Goal: Task Accomplishment & Management: Manage account settings

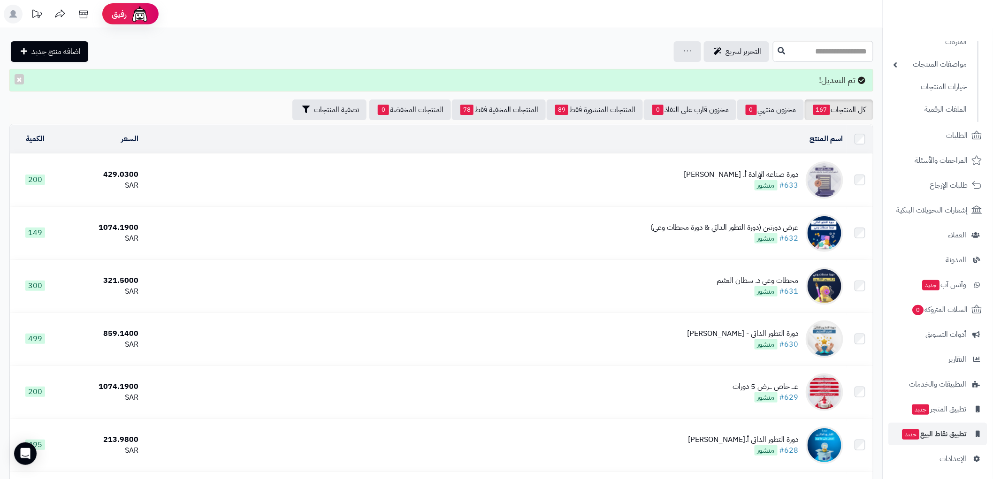
scroll to position [111, 0]
click at [959, 456] on span "الإعدادات" at bounding box center [953, 457] width 27 height 13
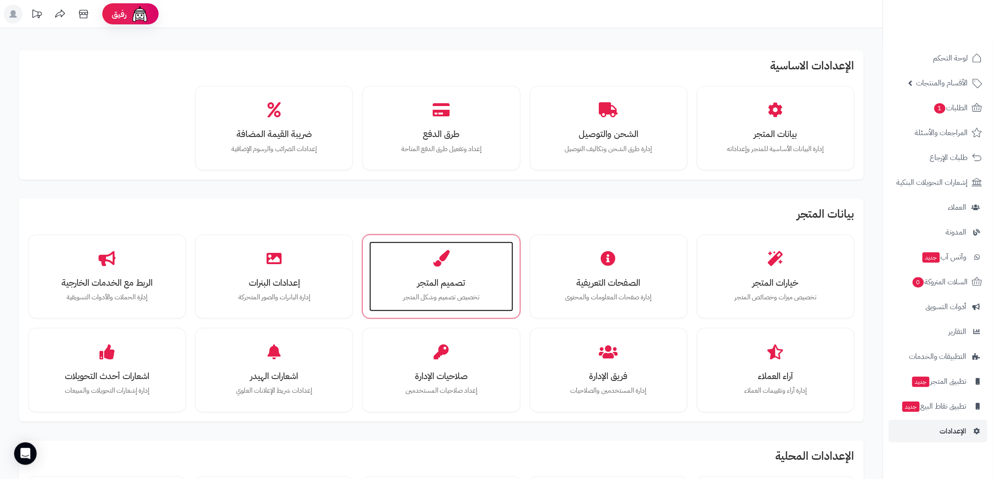
click at [445, 279] on h3 "تصميم المتجر" at bounding box center [441, 283] width 125 height 10
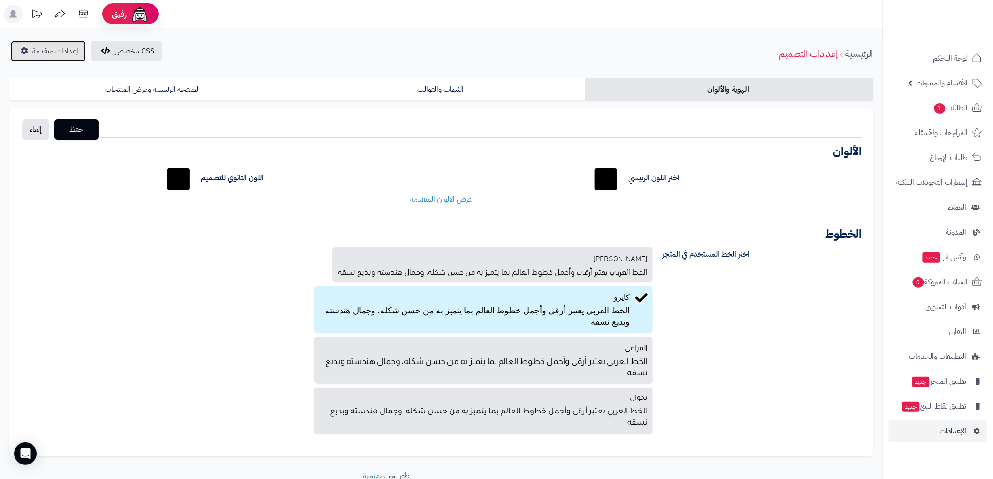
click at [60, 60] on link "إعدادات متقدمة" at bounding box center [48, 51] width 75 height 21
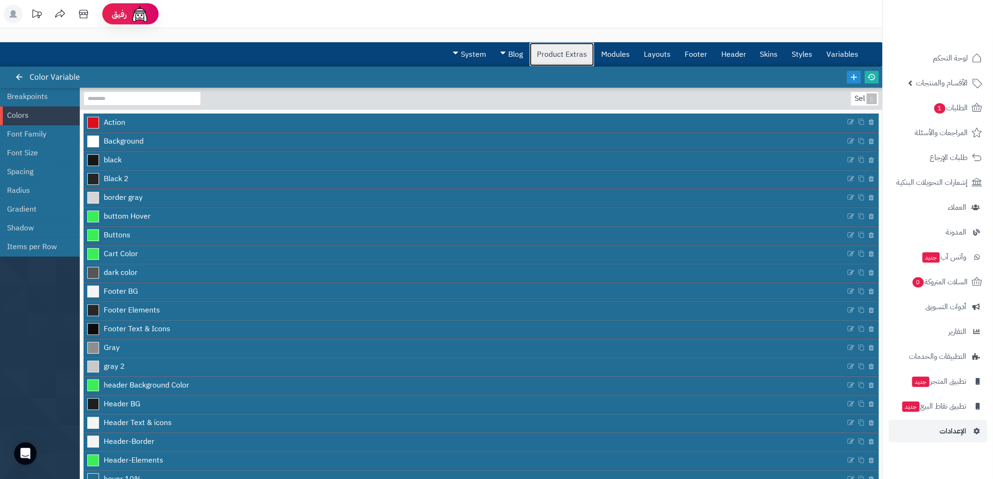
click at [573, 49] on link "Product Extras" at bounding box center [562, 54] width 64 height 23
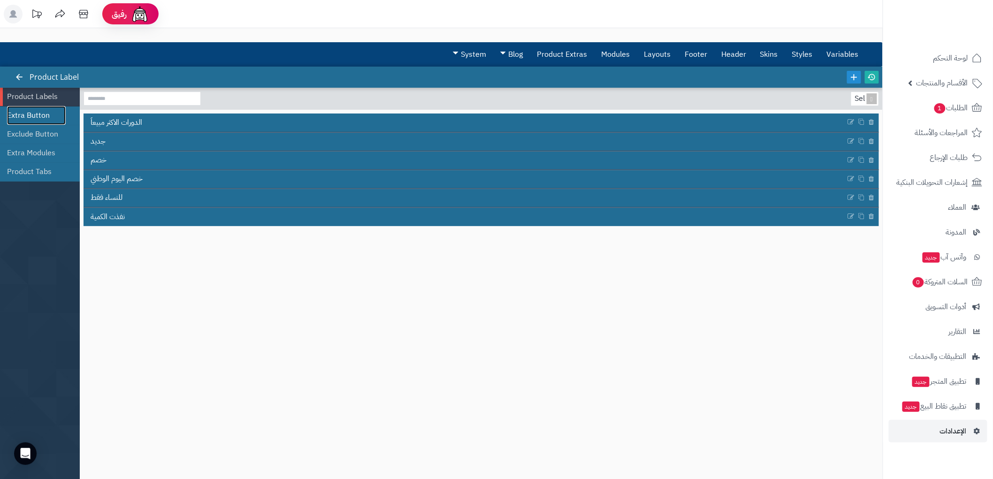
click at [44, 114] on link "Extra Button" at bounding box center [36, 115] width 59 height 19
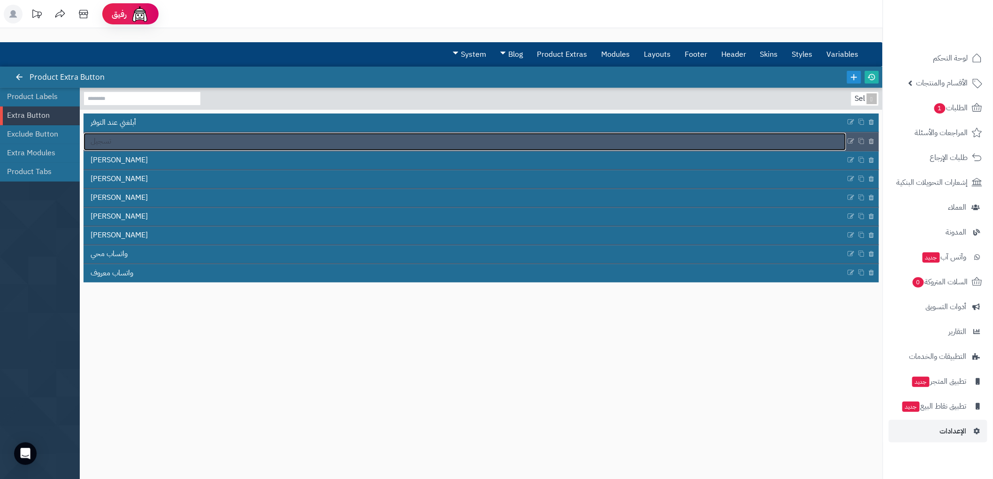
click at [123, 141] on link "تسجيل" at bounding box center [465, 142] width 763 height 18
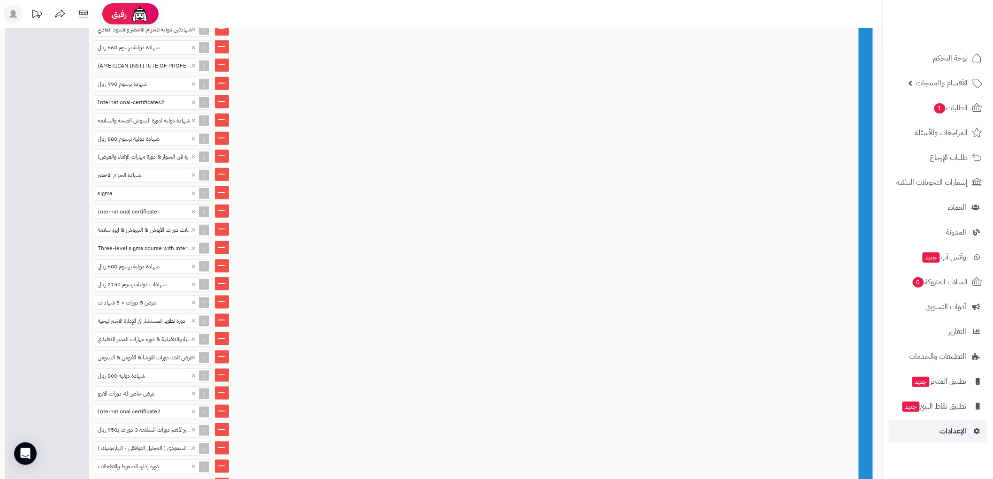
scroll to position [678, 0]
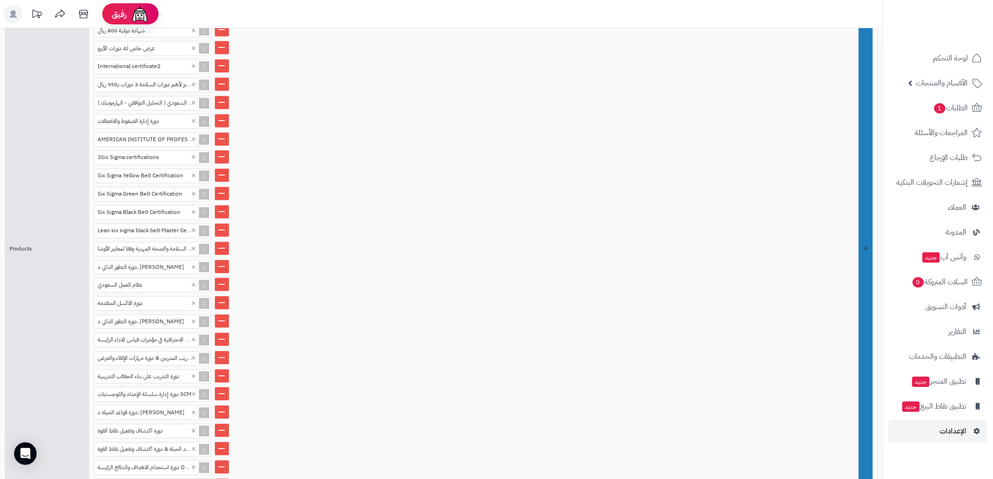
click at [871, 306] on link at bounding box center [866, 249] width 14 height 1218
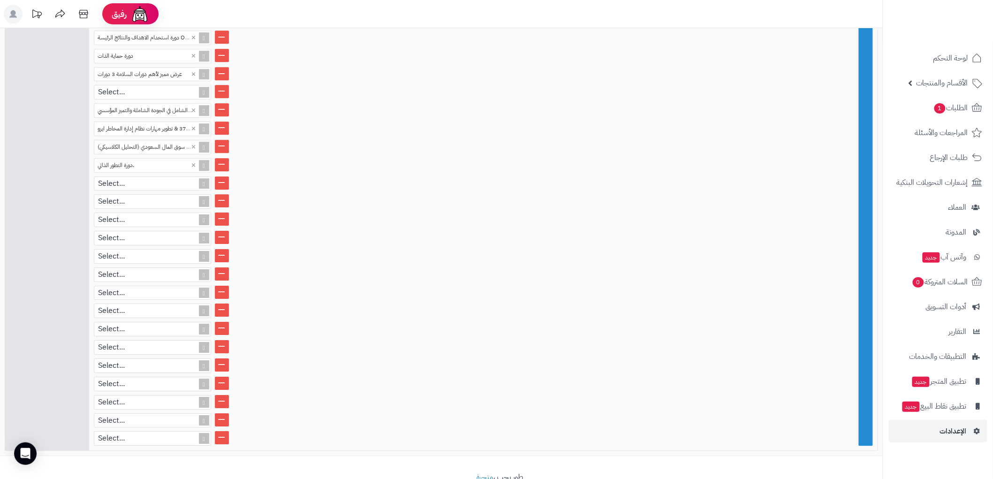
scroll to position [1111, 0]
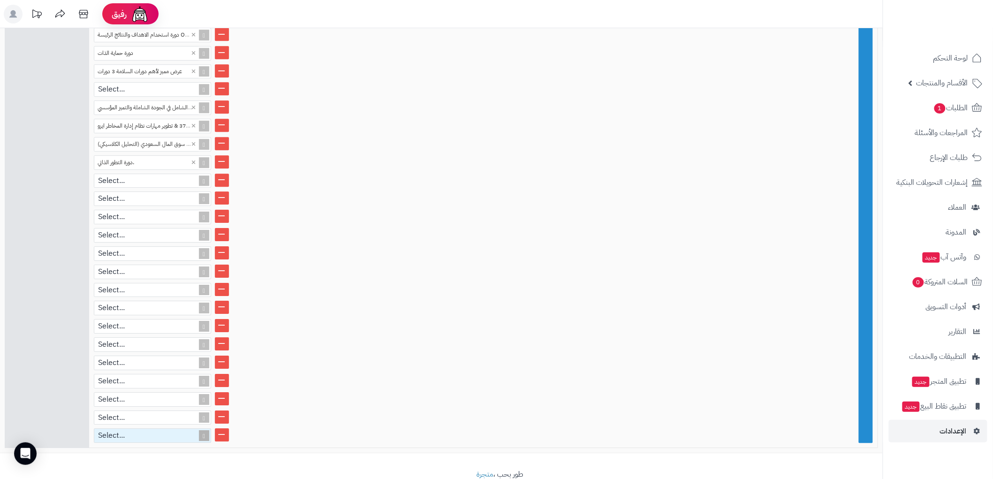
click at [160, 429] on div "Select..." at bounding box center [148, 436] width 108 height 14
paste input "**********"
type input "**********"
click at [136, 444] on div "دورة تدريب المدربين" at bounding box center [152, 452] width 117 height 16
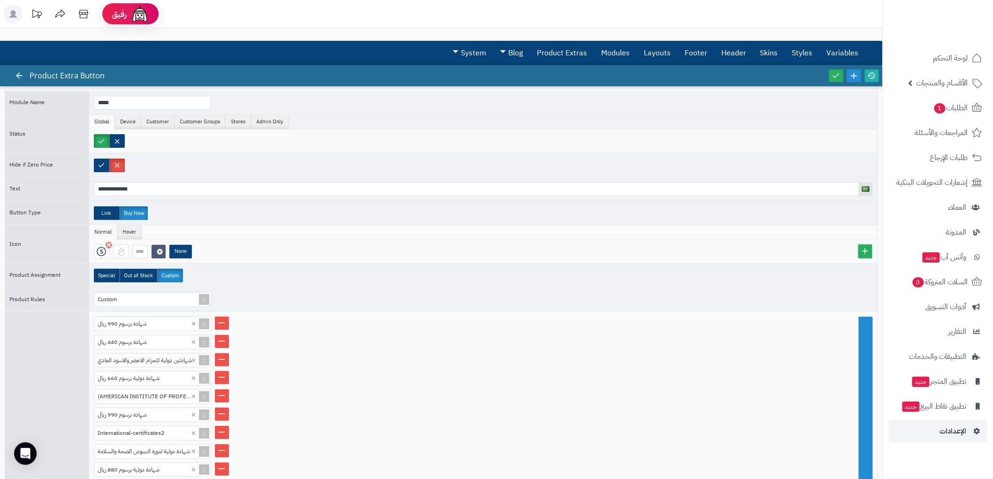
scroll to position [0, 0]
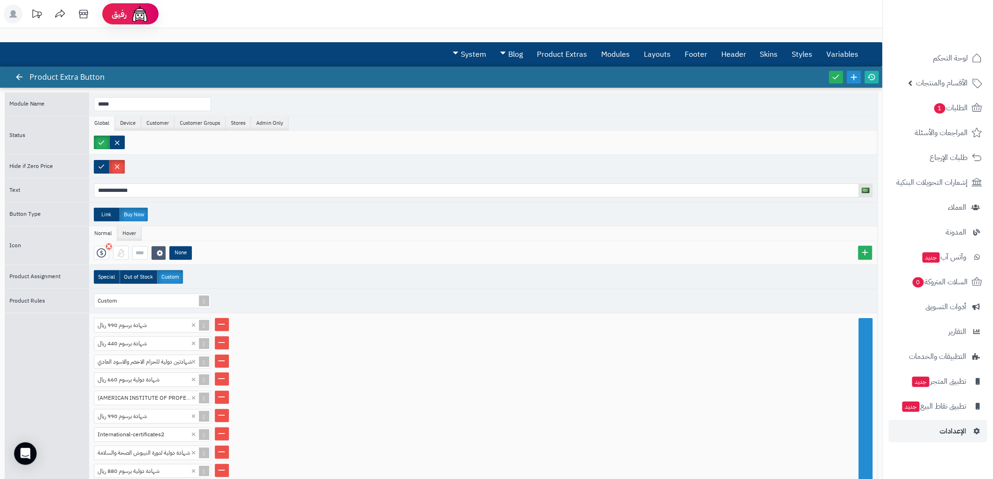
drag, startPoint x: 875, startPoint y: 73, endPoint x: 848, endPoint y: 87, distance: 30.5
click at [875, 73] on icon at bounding box center [872, 77] width 8 height 8
click at [837, 73] on icon at bounding box center [836, 77] width 8 height 8
click at [15, 76] on icon at bounding box center [19, 77] width 8 height 8
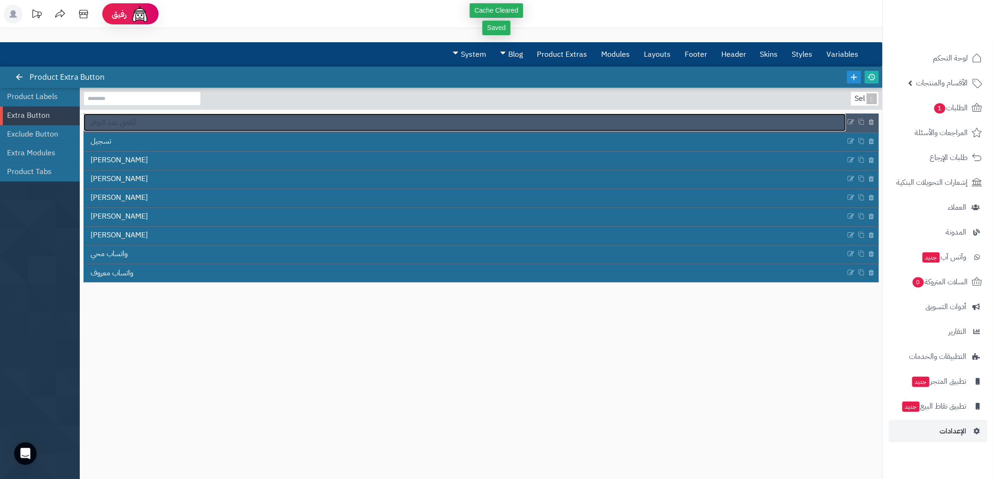
click at [128, 127] on span "أبلغني عند التوفر" at bounding box center [114, 122] width 46 height 11
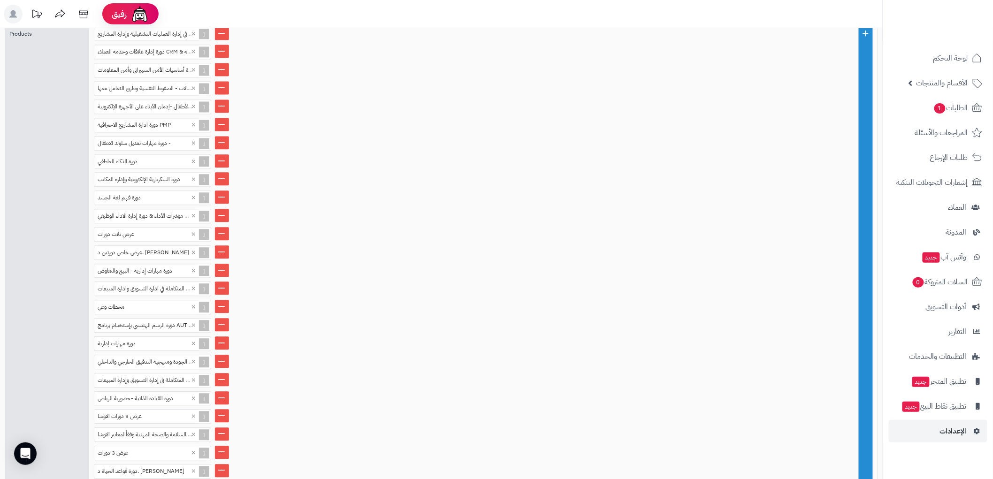
scroll to position [867, 0]
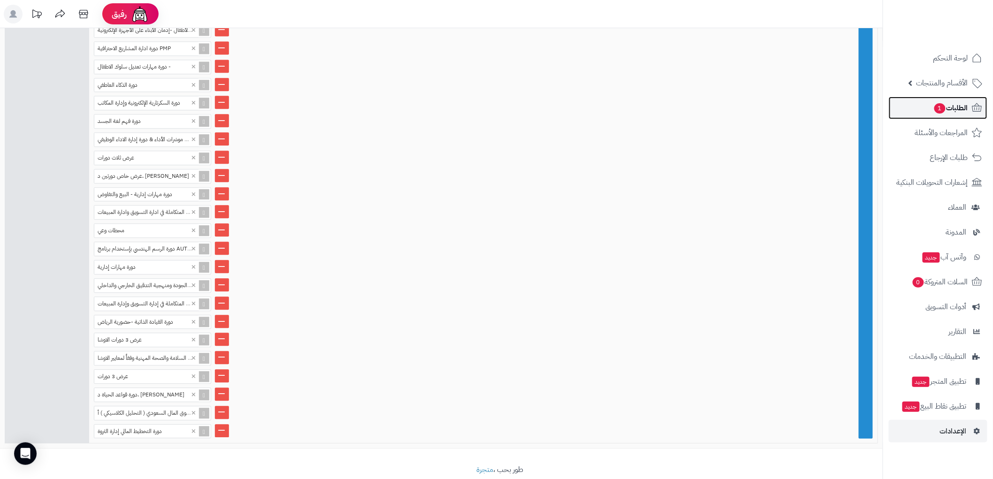
click at [953, 105] on span "الطلبات 1" at bounding box center [951, 107] width 35 height 13
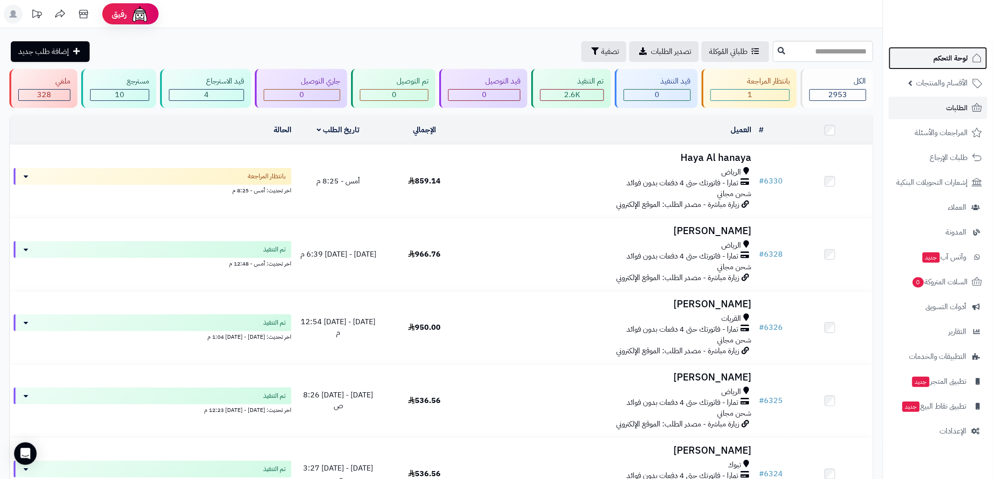
click at [961, 64] on span "لوحة التحكم" at bounding box center [951, 58] width 34 height 13
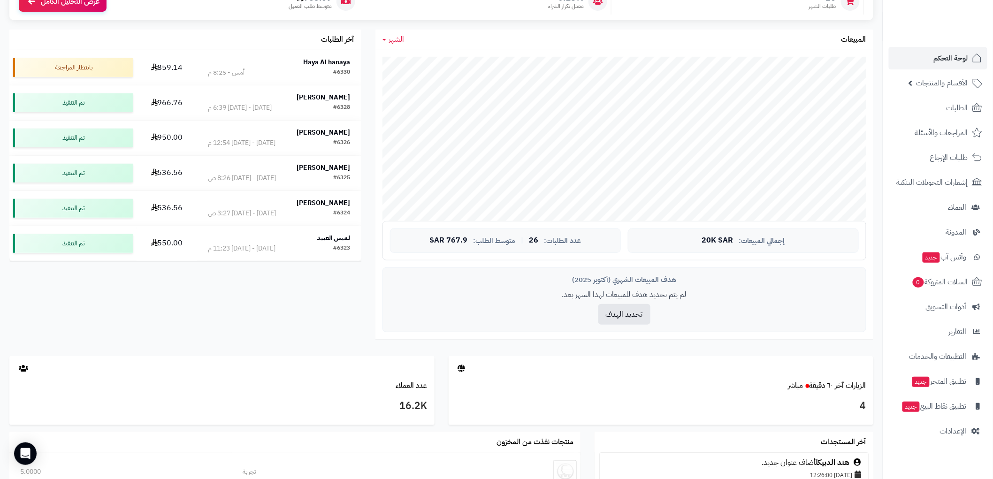
scroll to position [104, 0]
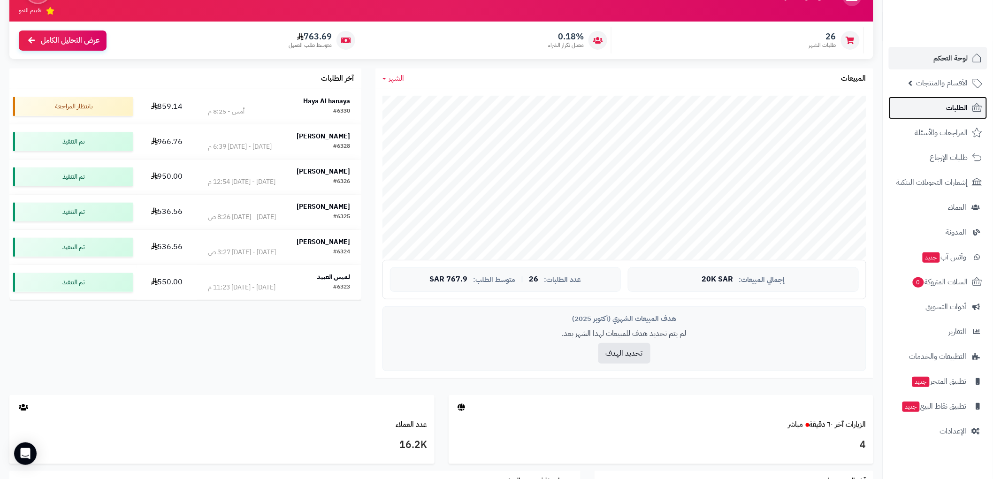
click at [966, 111] on span "الطلبات" at bounding box center [958, 107] width 22 height 13
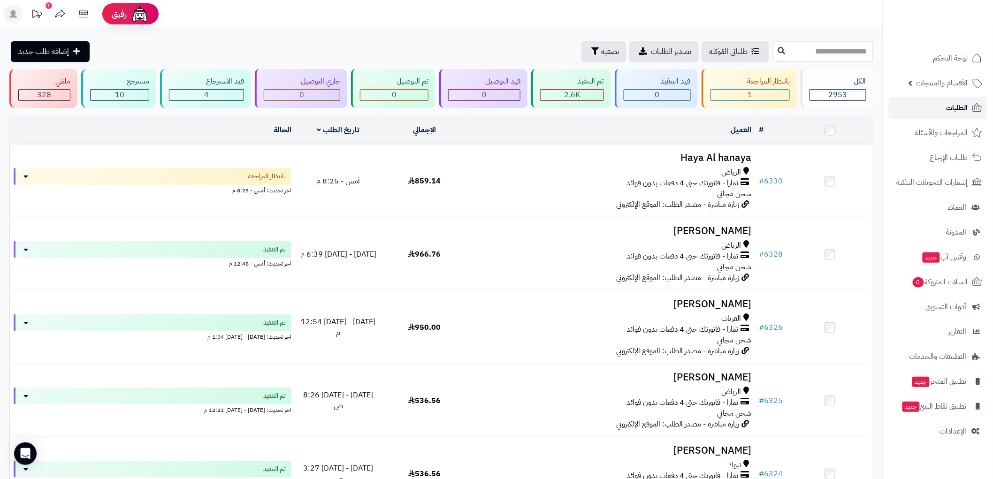
click at [950, 104] on span "الطلبات" at bounding box center [958, 107] width 22 height 13
click at [947, 59] on span "لوحة التحكم" at bounding box center [951, 58] width 34 height 13
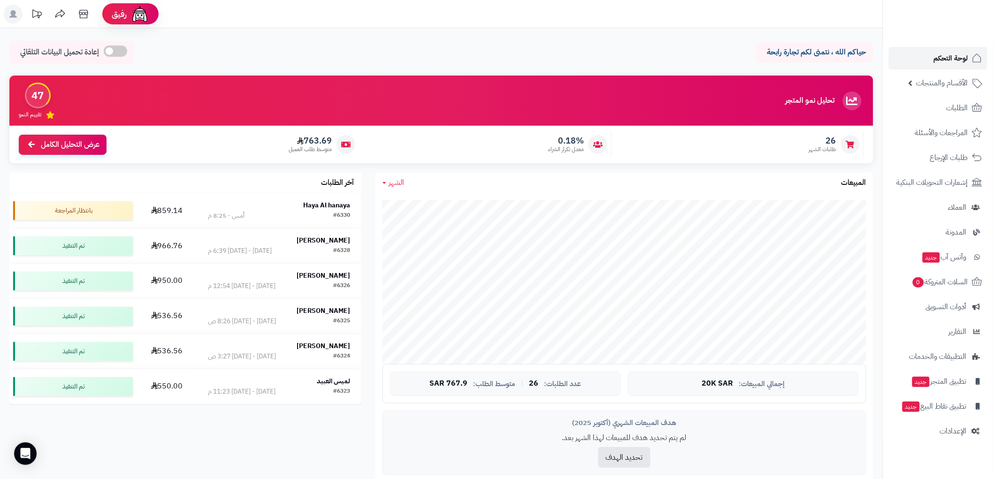
click at [958, 62] on span "لوحة التحكم" at bounding box center [951, 58] width 34 height 13
click at [968, 107] on span "الطلبات" at bounding box center [958, 107] width 22 height 13
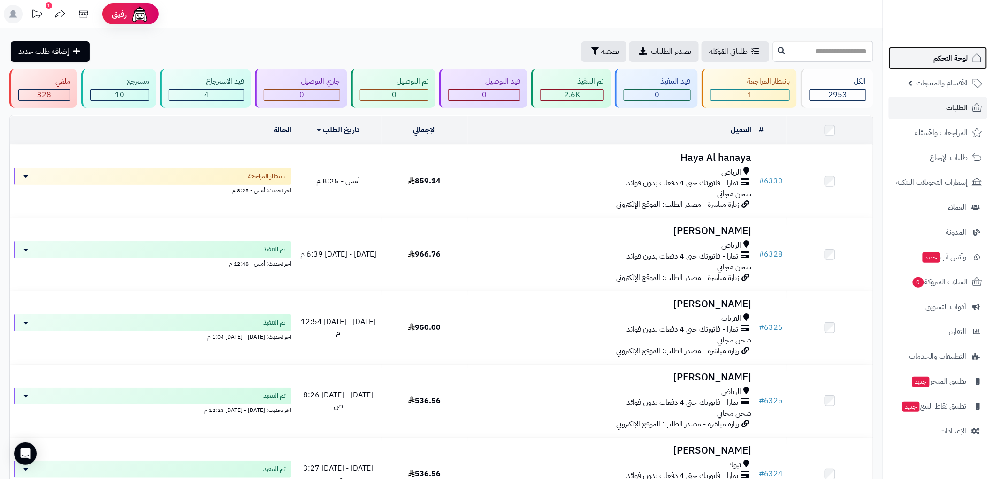
click at [954, 58] on span "لوحة التحكم" at bounding box center [951, 58] width 34 height 13
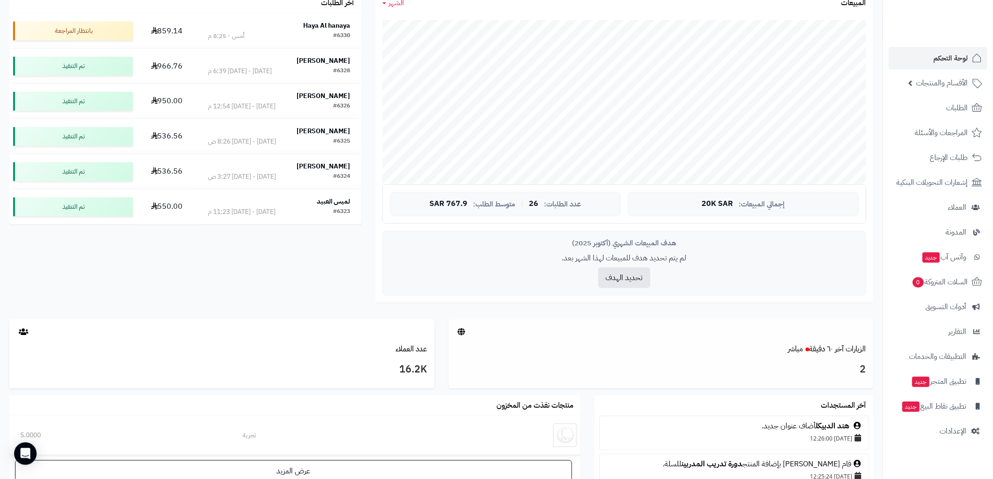
scroll to position [261, 0]
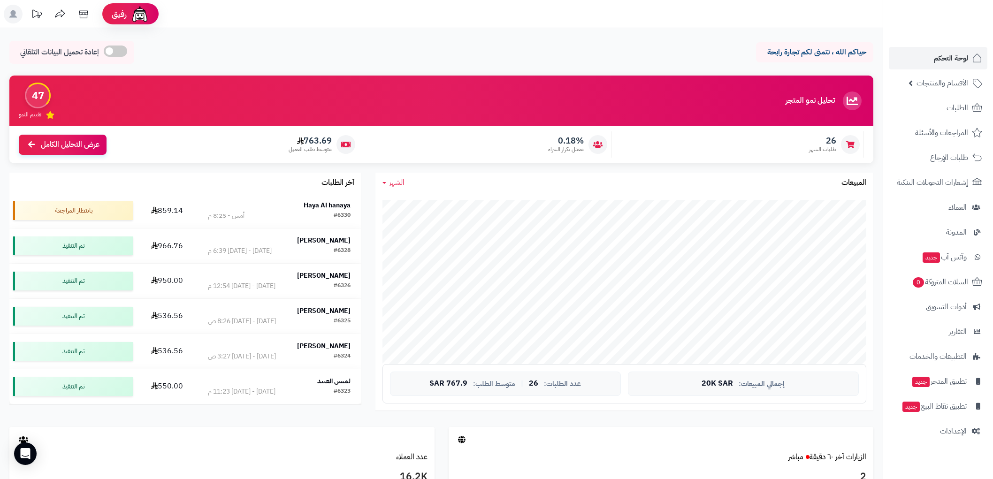
scroll to position [261, 0]
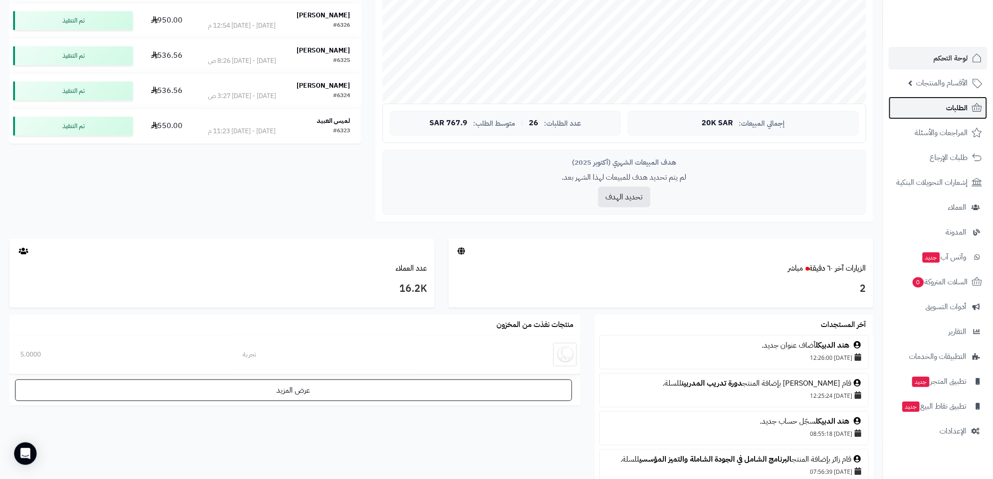
click at [963, 108] on span "الطلبات" at bounding box center [958, 107] width 22 height 13
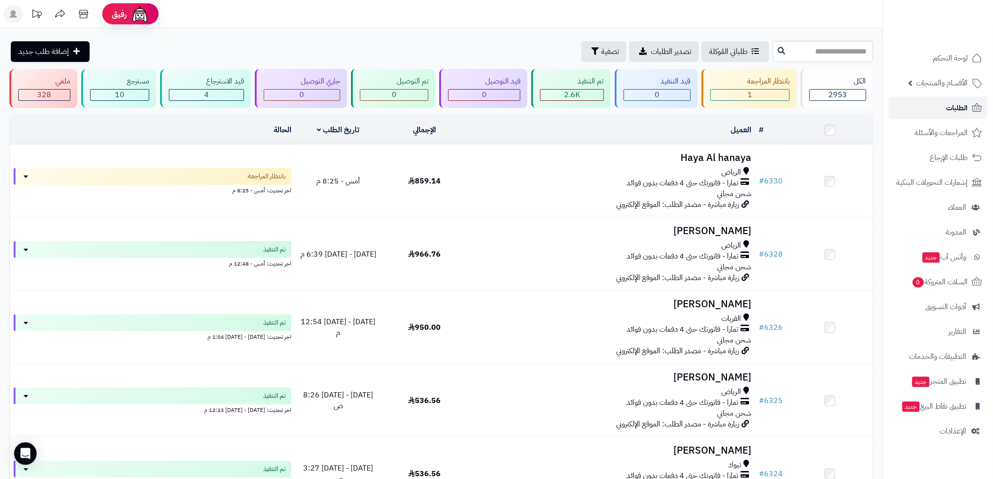
click at [961, 107] on span "الطلبات" at bounding box center [958, 107] width 22 height 13
click at [945, 58] on span "لوحة التحكم" at bounding box center [951, 58] width 34 height 13
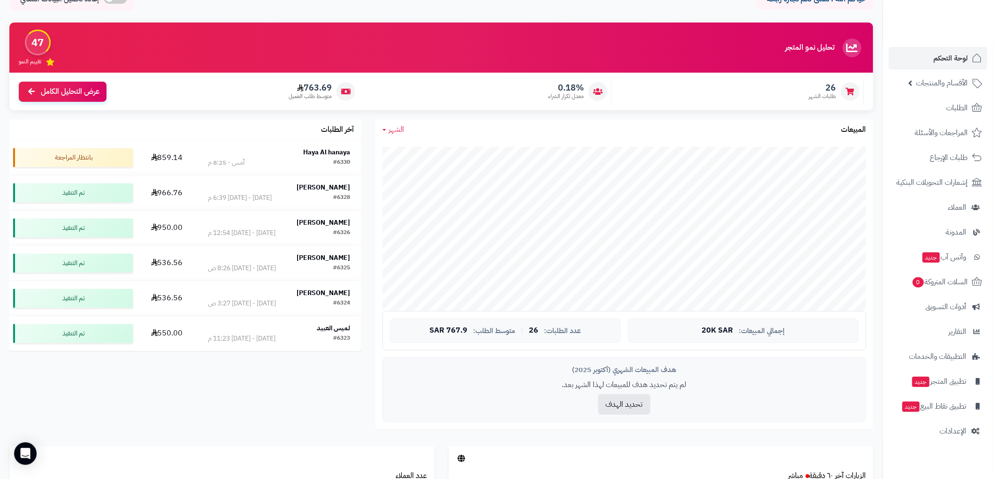
scroll to position [52, 0]
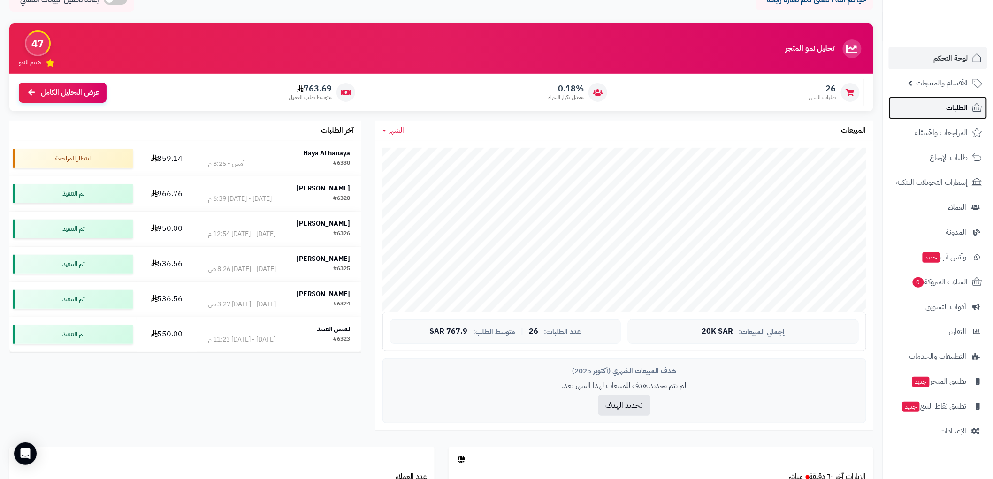
click at [961, 103] on span "الطلبات" at bounding box center [958, 107] width 22 height 13
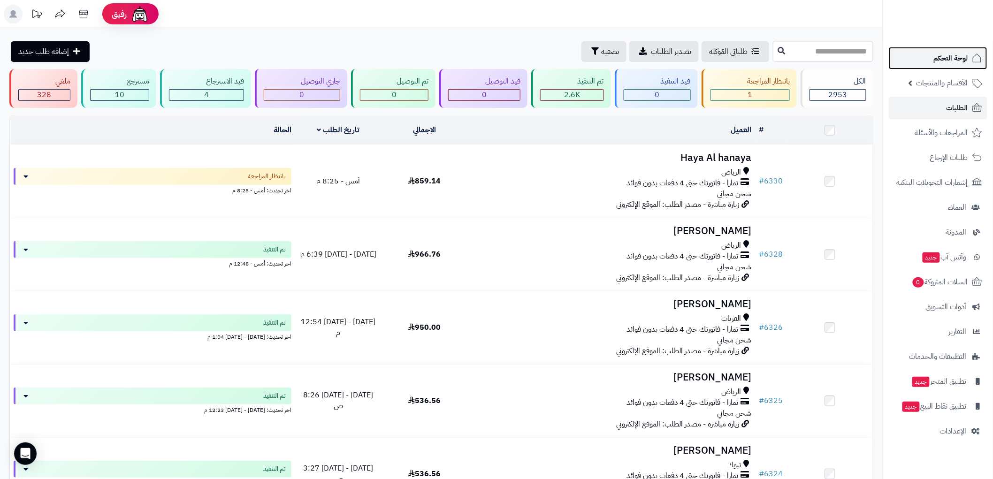
click at [956, 59] on span "لوحة التحكم" at bounding box center [951, 58] width 34 height 13
